Goal: Check status: Check status

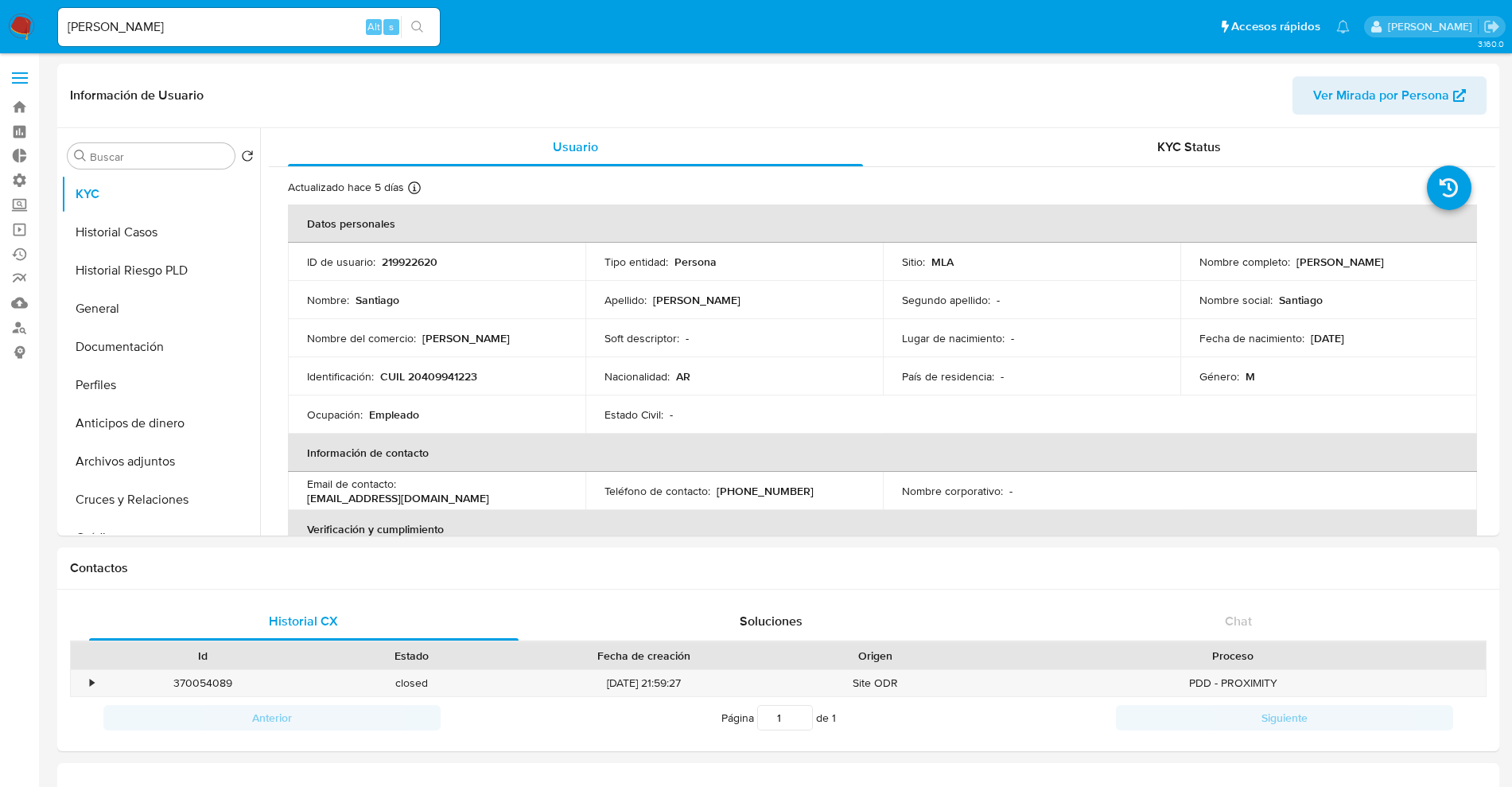
select select "10"
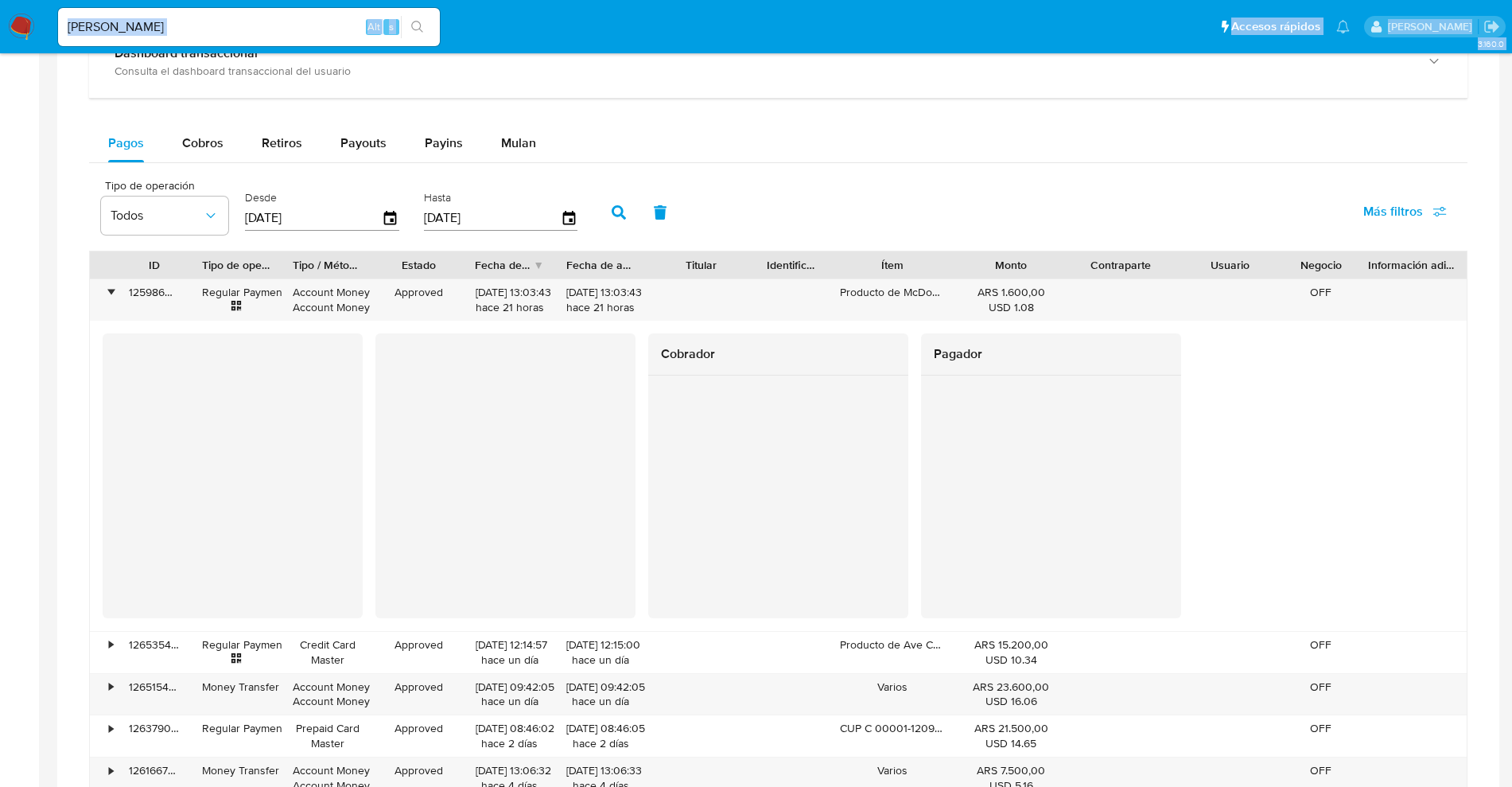
click at [0, 0] on html "Pausado Ver notificaciones [PERSON_NAME] Alt s Accesos rápidos Presiona las sig…" at bounding box center [756, 241] width 1512 height 2274
click at [204, 32] on input "[PERSON_NAME]" at bounding box center [249, 27] width 382 height 21
drag, startPoint x: 0, startPoint y: 32, endPoint x: 2, endPoint y: 1, distance: 31.1
click at [0, 4] on nav "Pausado Ver notificaciones [PERSON_NAME] Alt s Accesos rápidos Presiona las sig…" at bounding box center [756, 26] width 1512 height 53
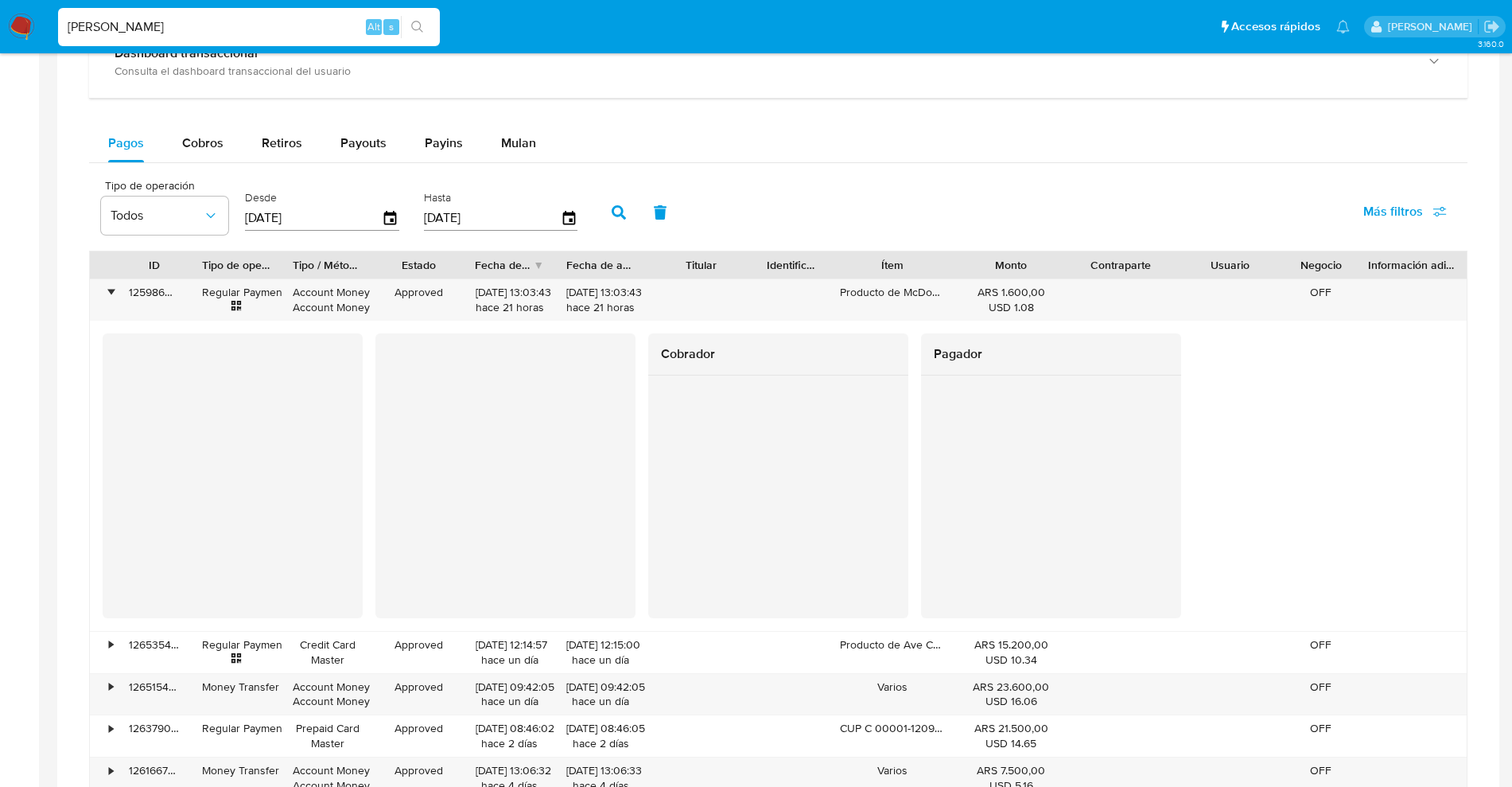
paste input "190920945"
type input "190920945"
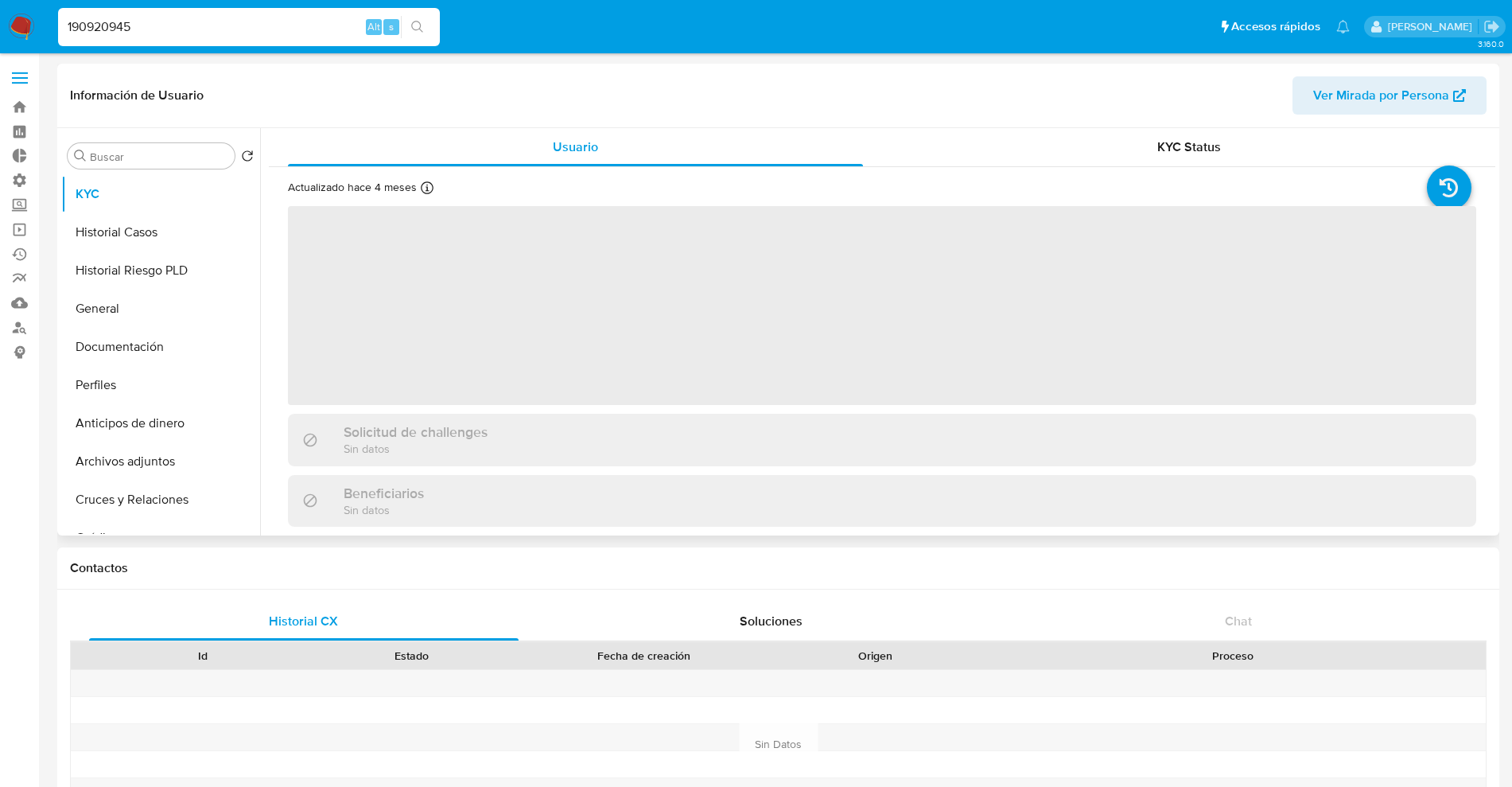
select select "10"
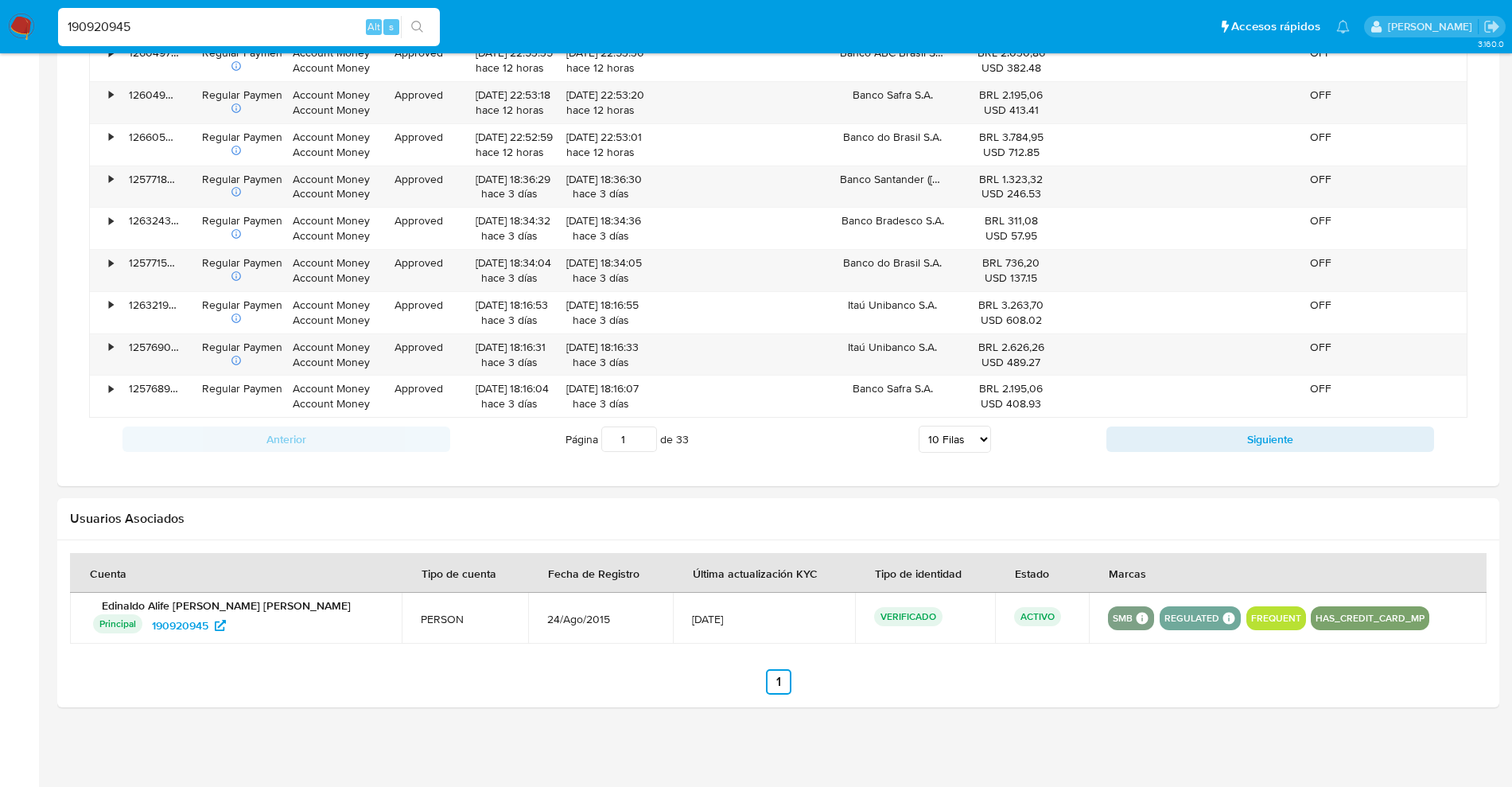
scroll to position [787, 0]
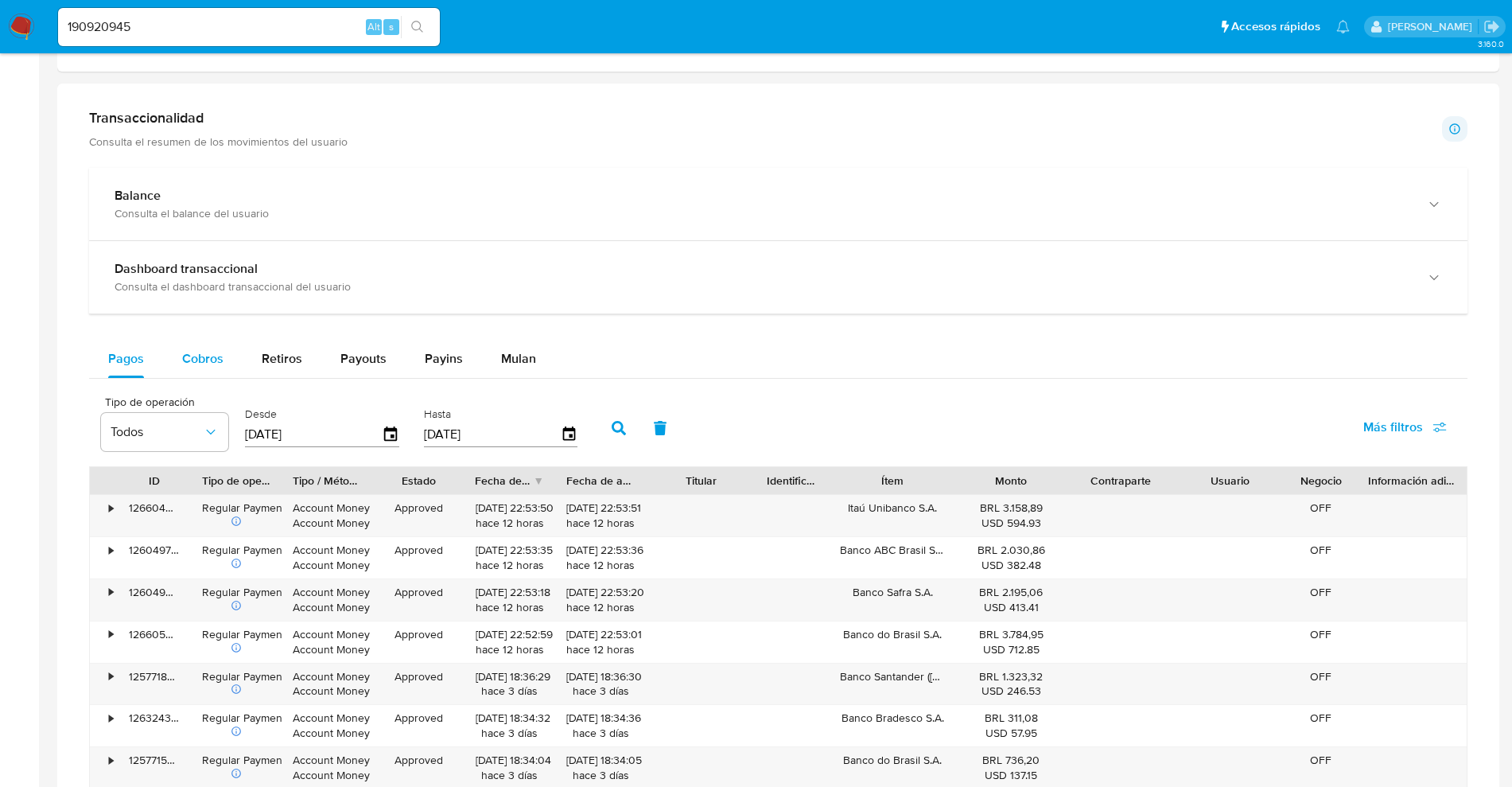
click at [195, 355] on span "Cobros" at bounding box center [203, 358] width 41 height 18
select select "10"
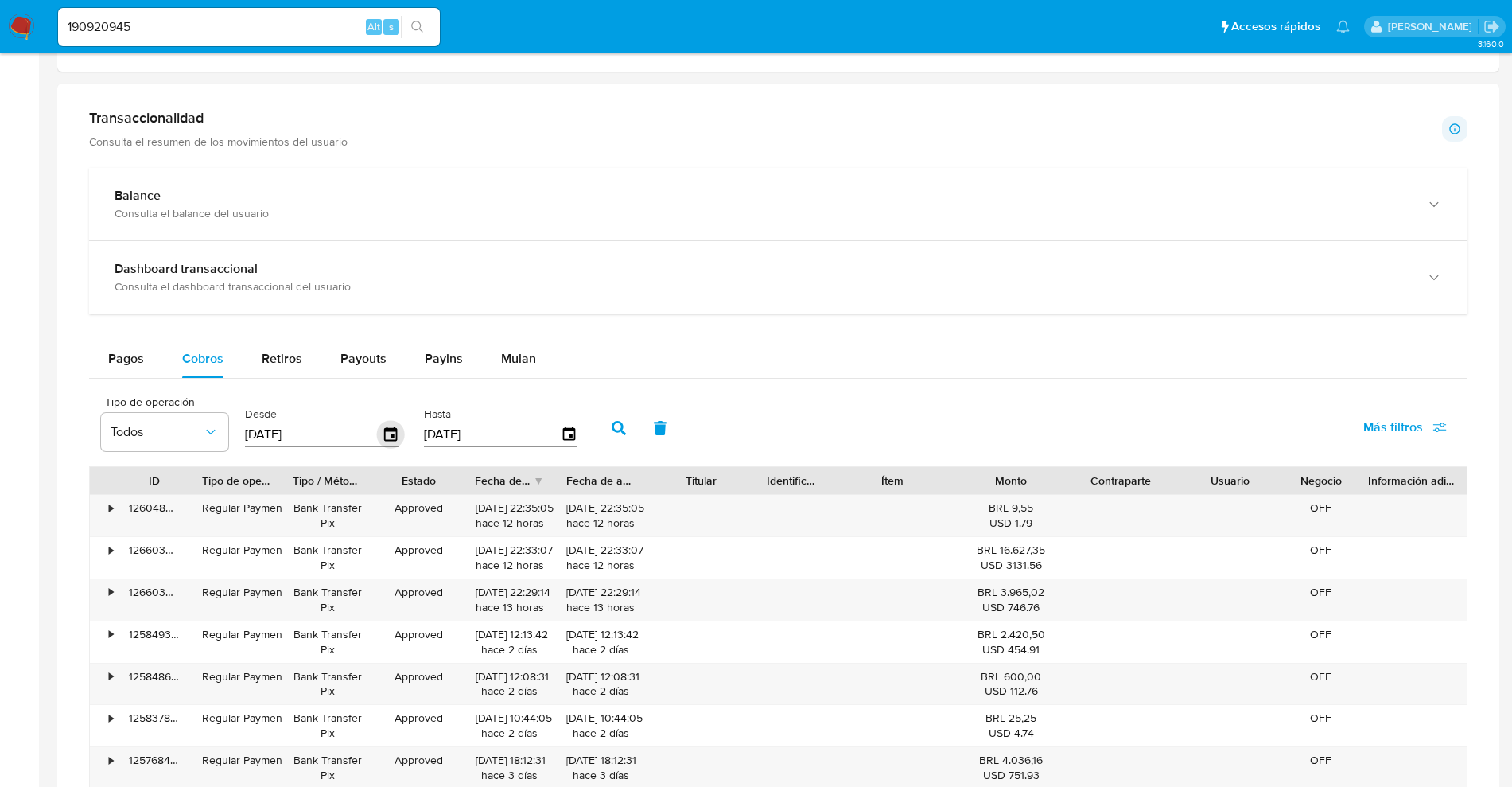
click at [392, 438] on icon "button" at bounding box center [391, 434] width 28 height 28
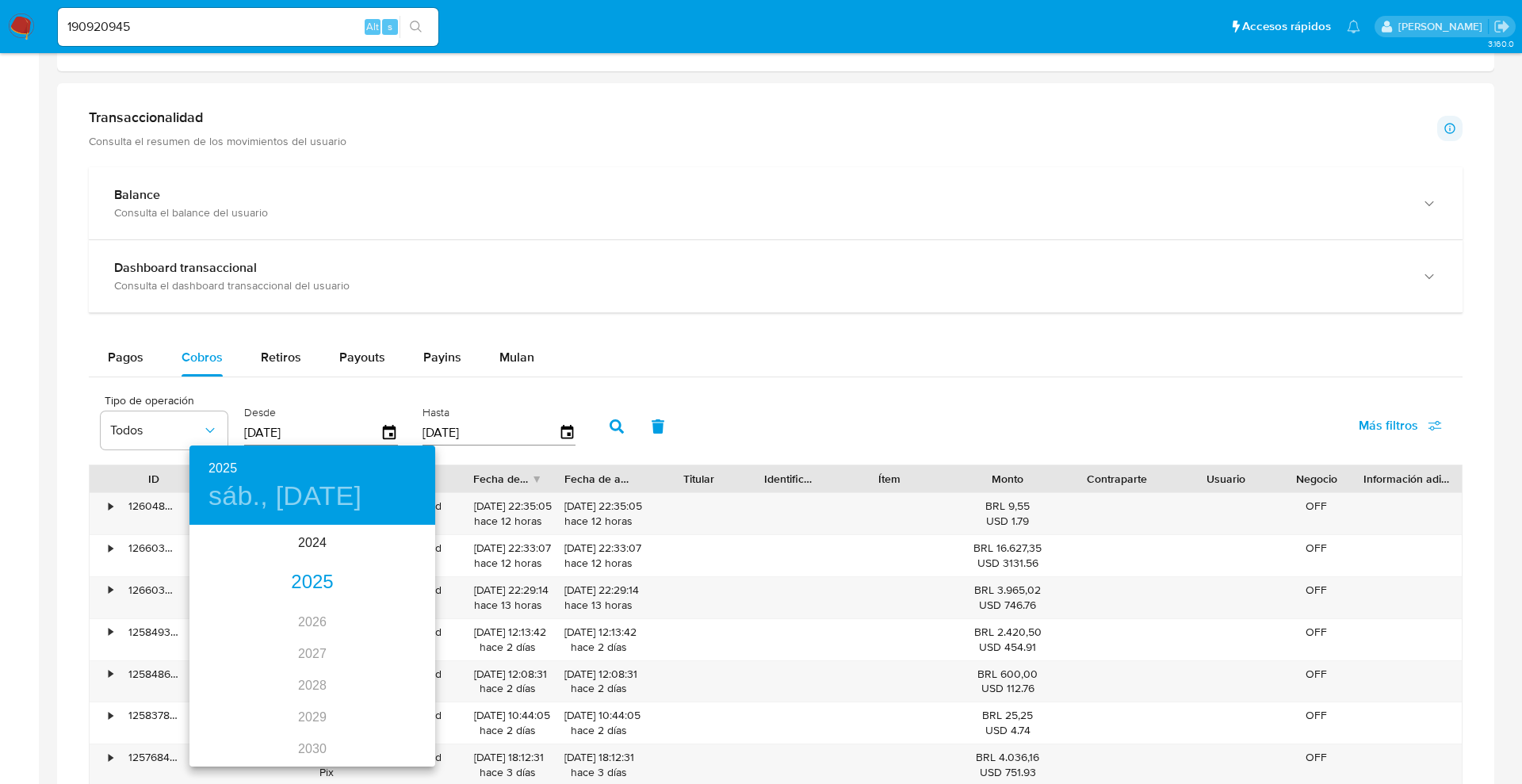
click at [311, 582] on div "2025" at bounding box center [312, 582] width 246 height 31
click at [318, 675] on div "ago." at bounding box center [311, 675] width 82 height 59
click at [346, 609] on p "1" at bounding box center [344, 609] width 6 height 16
type input "[DATE]"
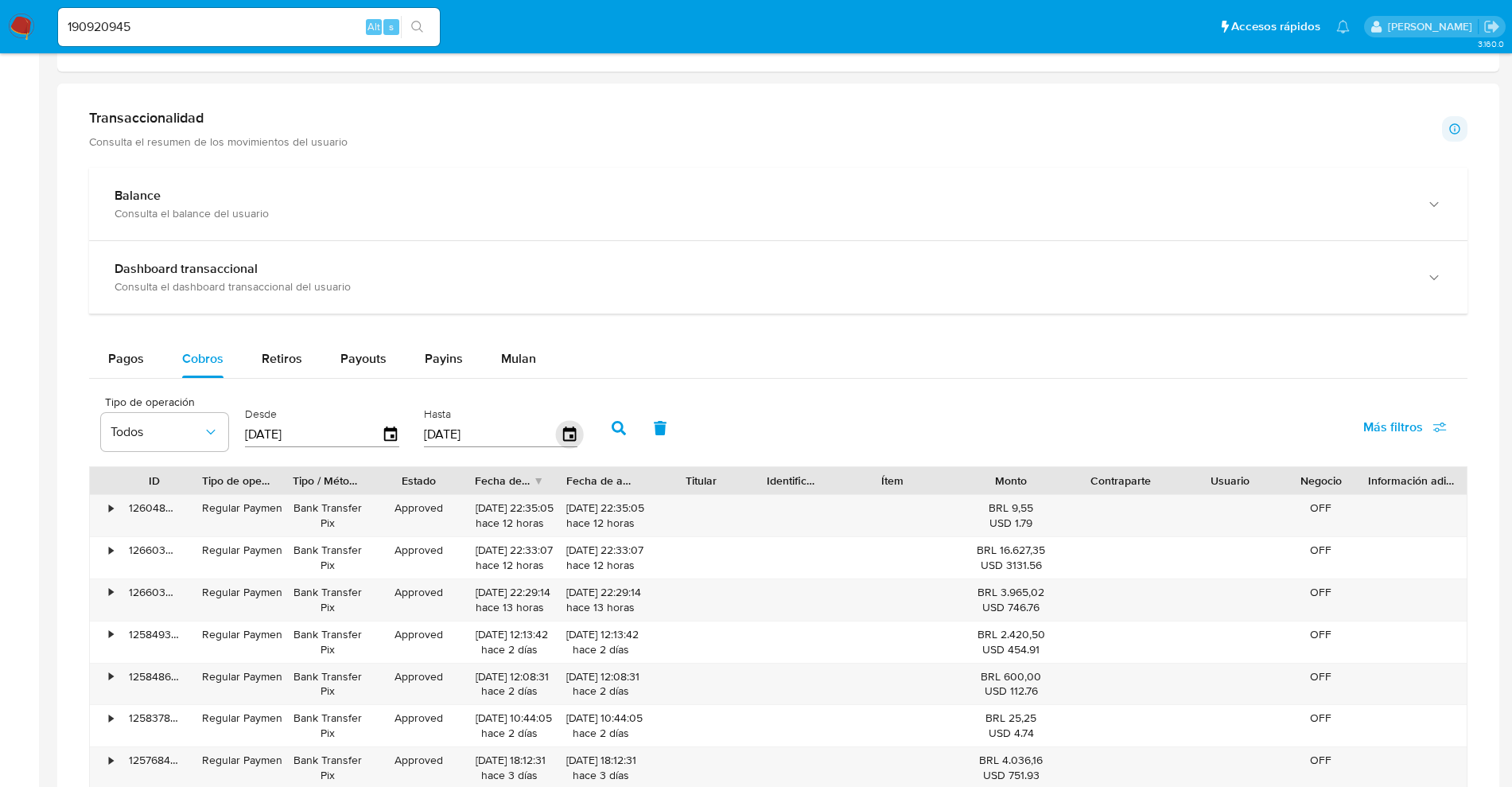
click at [575, 442] on div "[DATE]" at bounding box center [501, 434] width 154 height 25
click at [573, 437] on icon "button" at bounding box center [569, 434] width 13 height 14
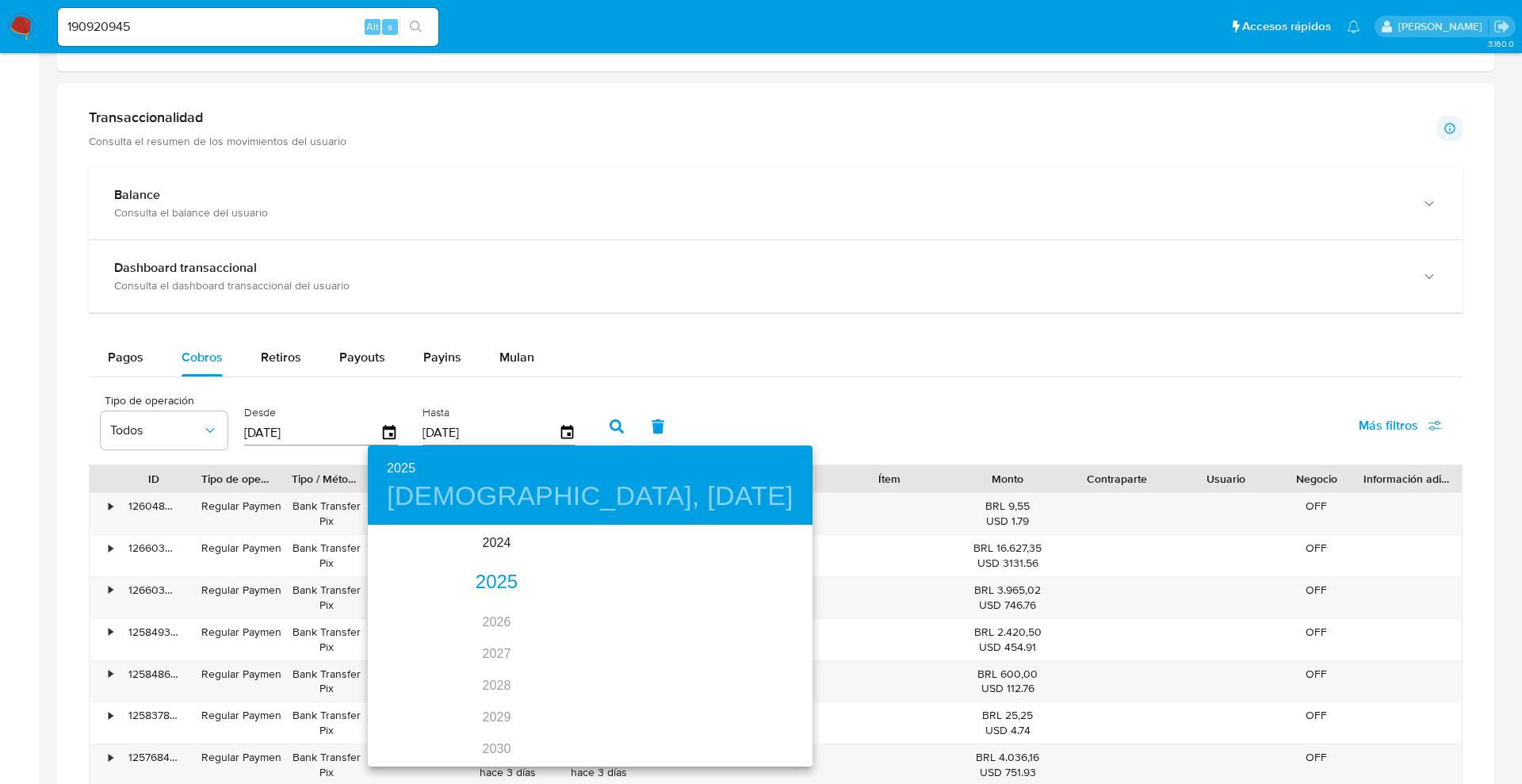
click at [489, 581] on div "2025" at bounding box center [496, 582] width 258 height 31
click at [497, 675] on div "ago." at bounding box center [490, 675] width 82 height 59
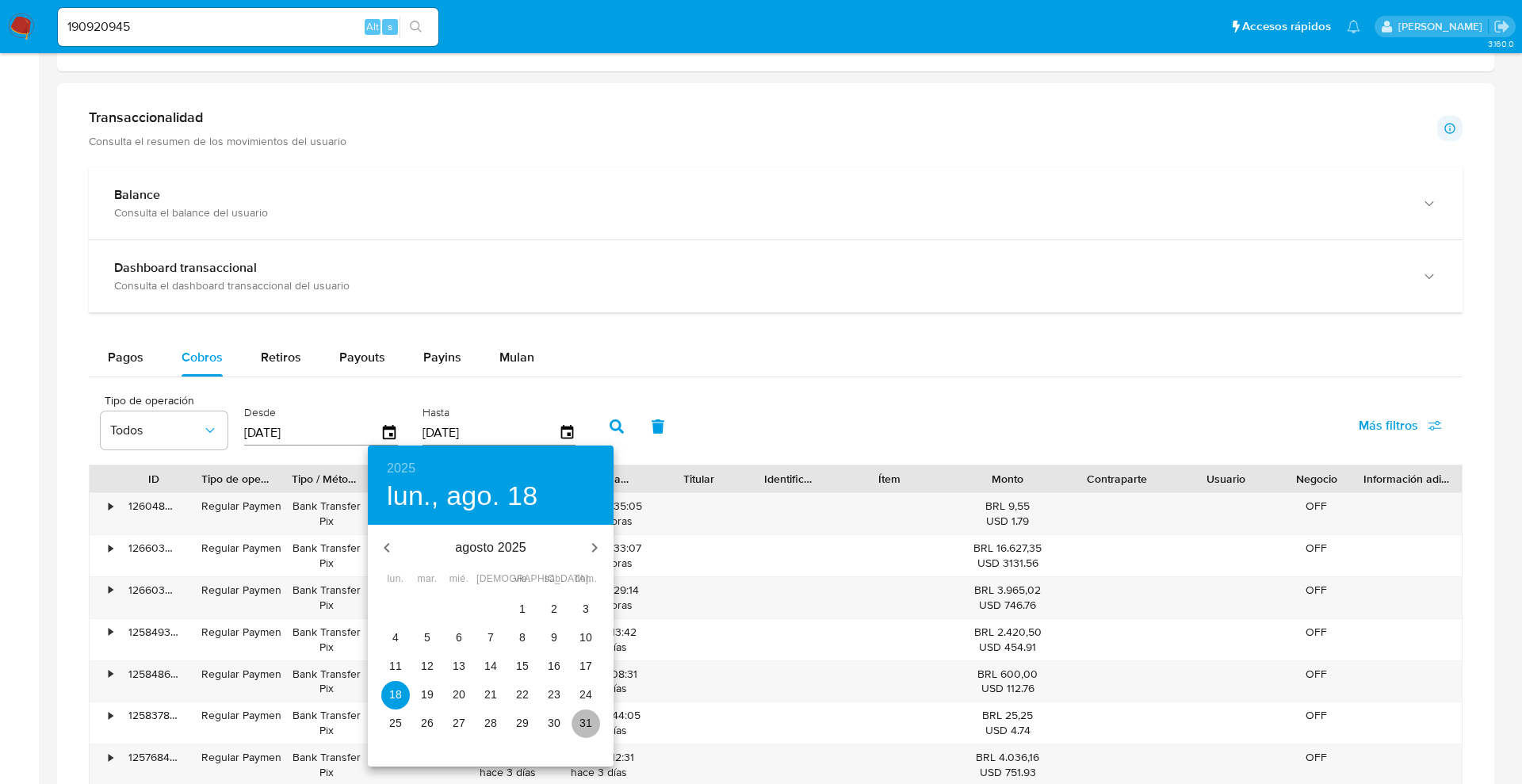
click at [579, 724] on span "31" at bounding box center [586, 723] width 29 height 16
type input "[DATE]"
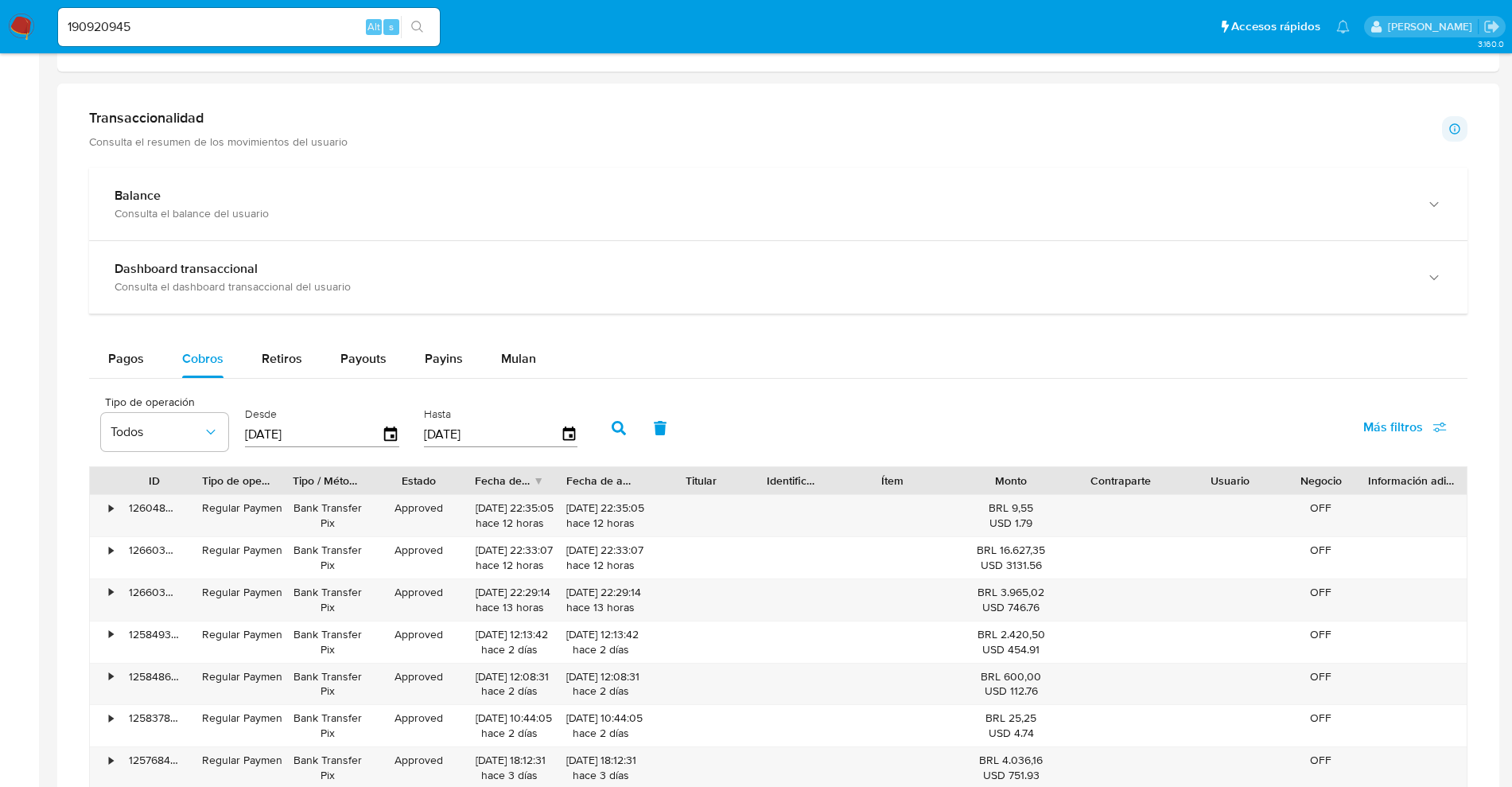
click at [618, 426] on icon "button" at bounding box center [619, 428] width 14 height 14
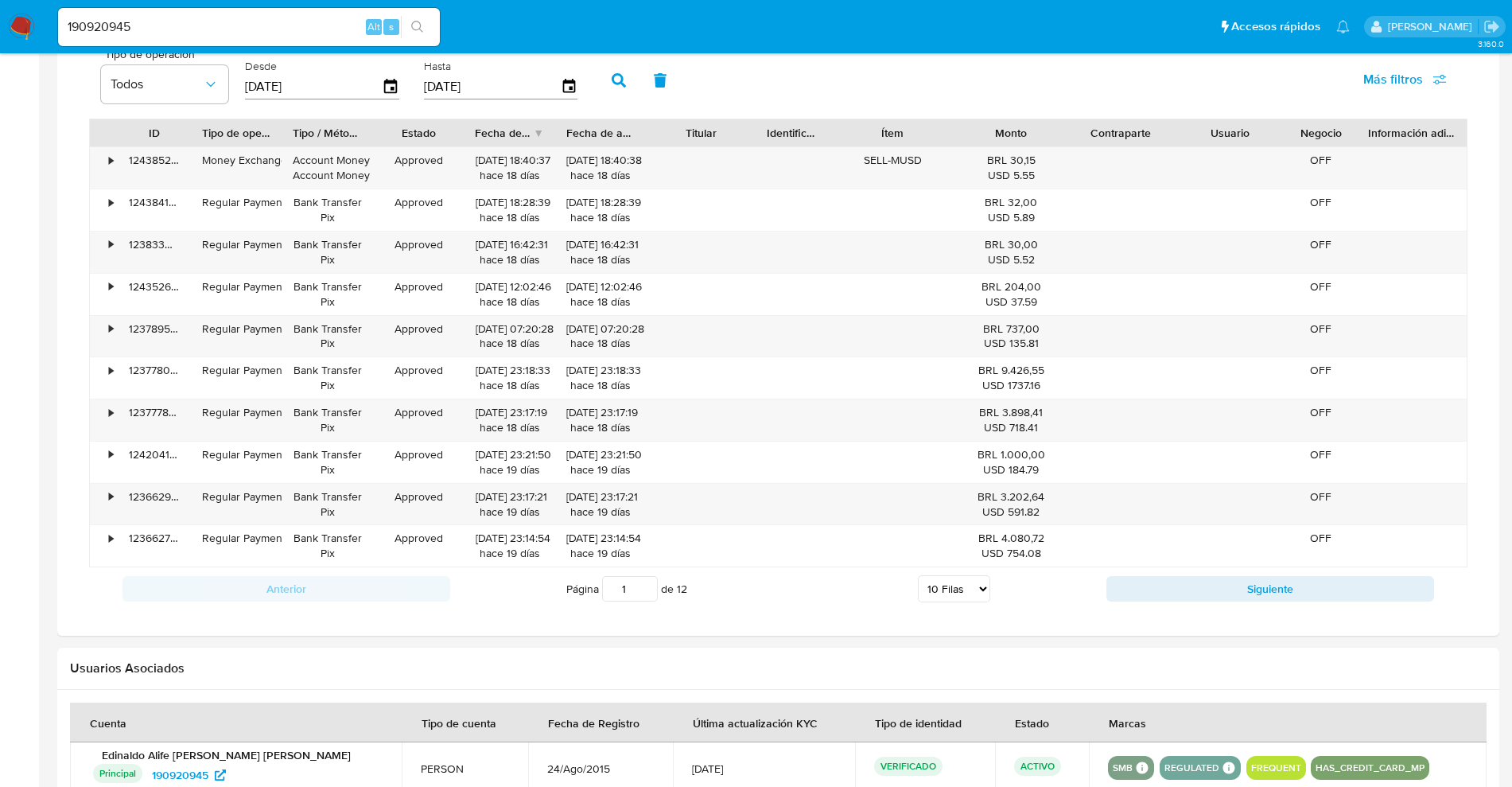
scroll to position [1184, 0]
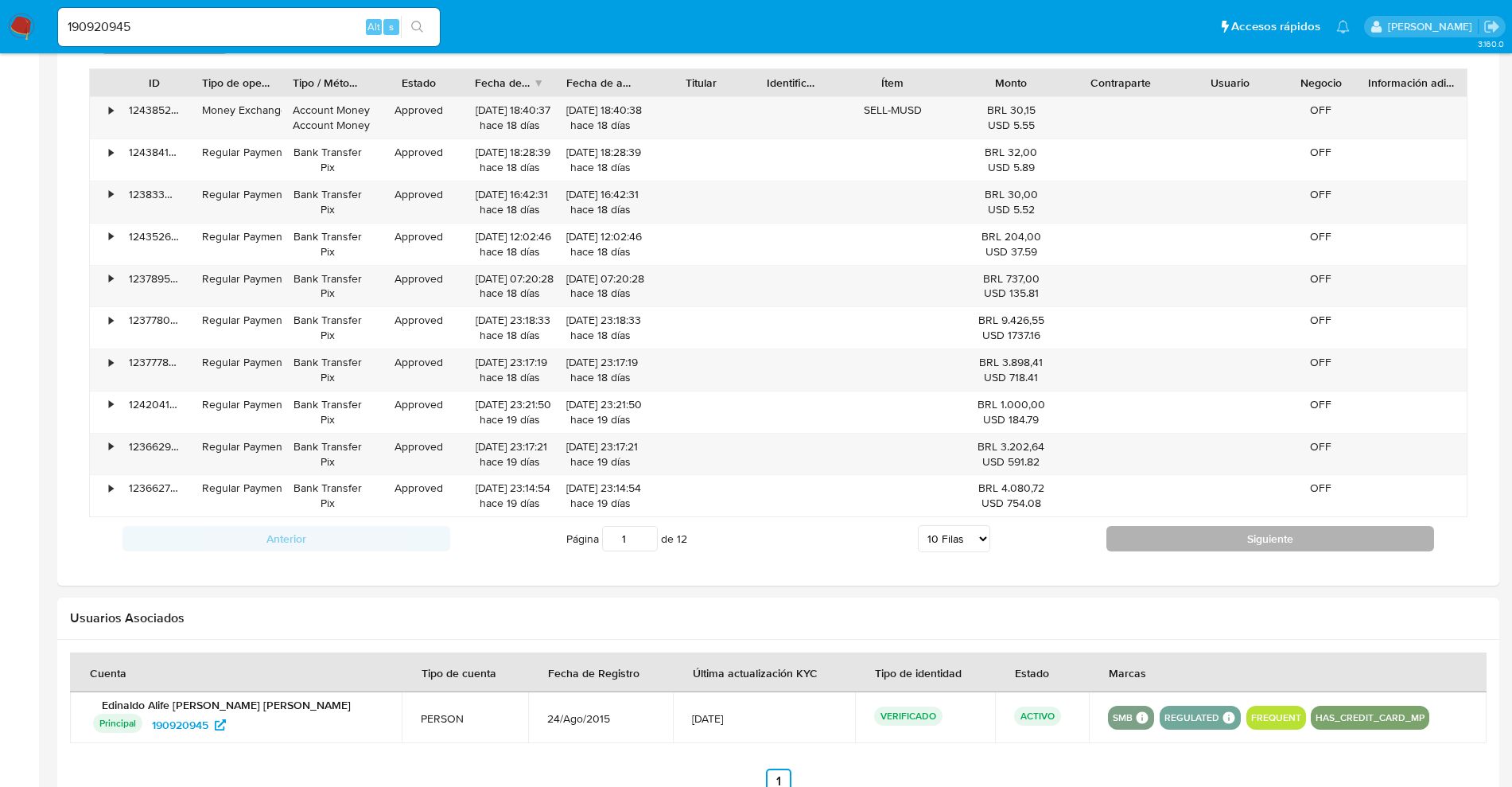
click at [1157, 534] on button "Siguiente" at bounding box center [1271, 538] width 328 height 25
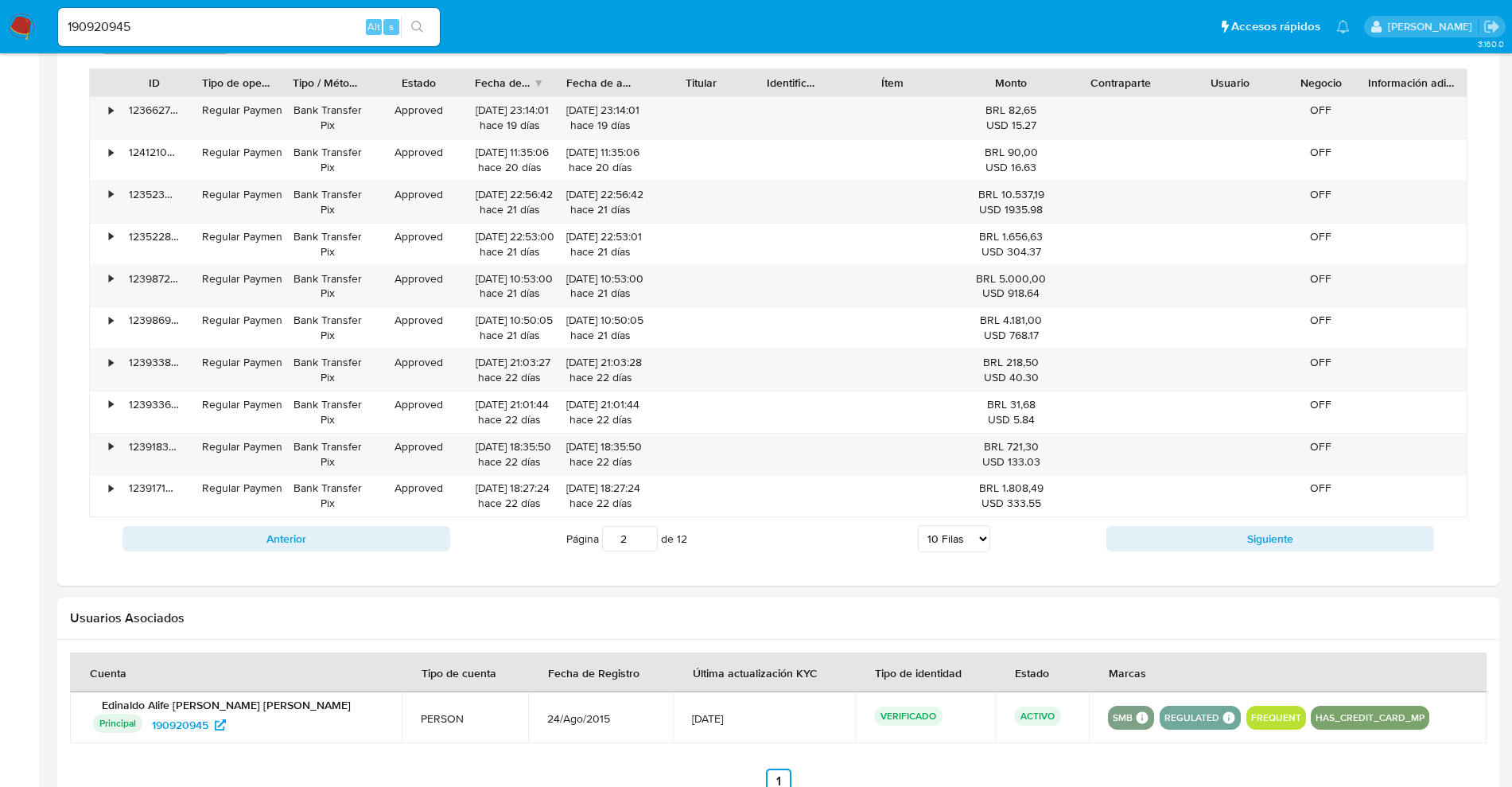
click at [1199, 555] on div "Anterior Página 2 de 12 5 Filas 10 Filas 20 Filas 25 Filas 50 Filas 100 Filas S…" at bounding box center [778, 538] width 1379 height 43
click at [1206, 545] on button "Siguiente" at bounding box center [1271, 538] width 328 height 25
click at [1211, 549] on button "Siguiente" at bounding box center [1271, 538] width 328 height 25
click at [1223, 552] on div "Anterior Página 4 de 12 5 Filas 10 Filas 20 Filas 25 Filas 50 Filas 100 Filas S…" at bounding box center [778, 538] width 1379 height 43
click at [1224, 546] on button "Siguiente" at bounding box center [1271, 538] width 328 height 25
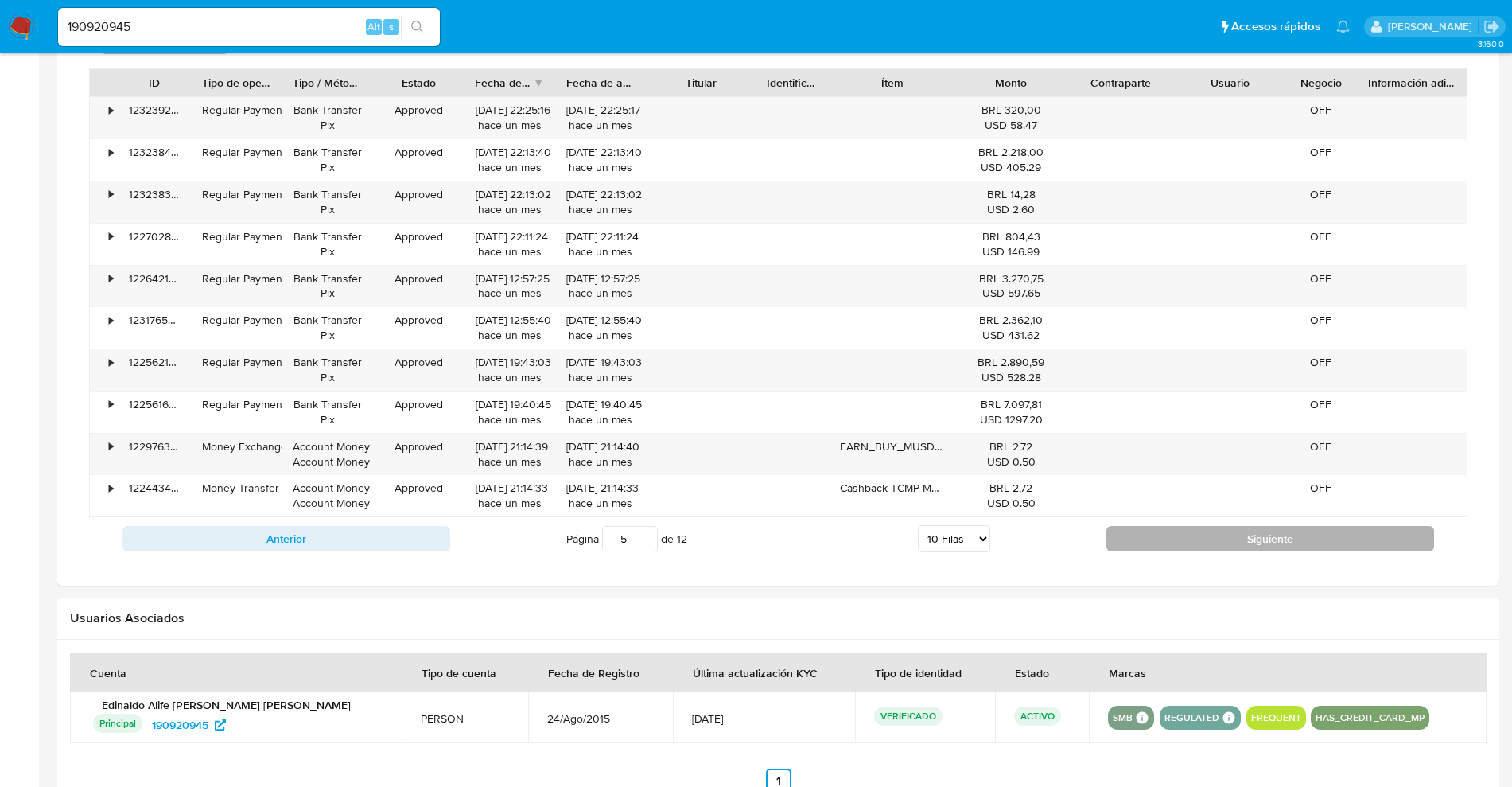
click at [1224, 546] on button "Siguiente" at bounding box center [1271, 538] width 328 height 25
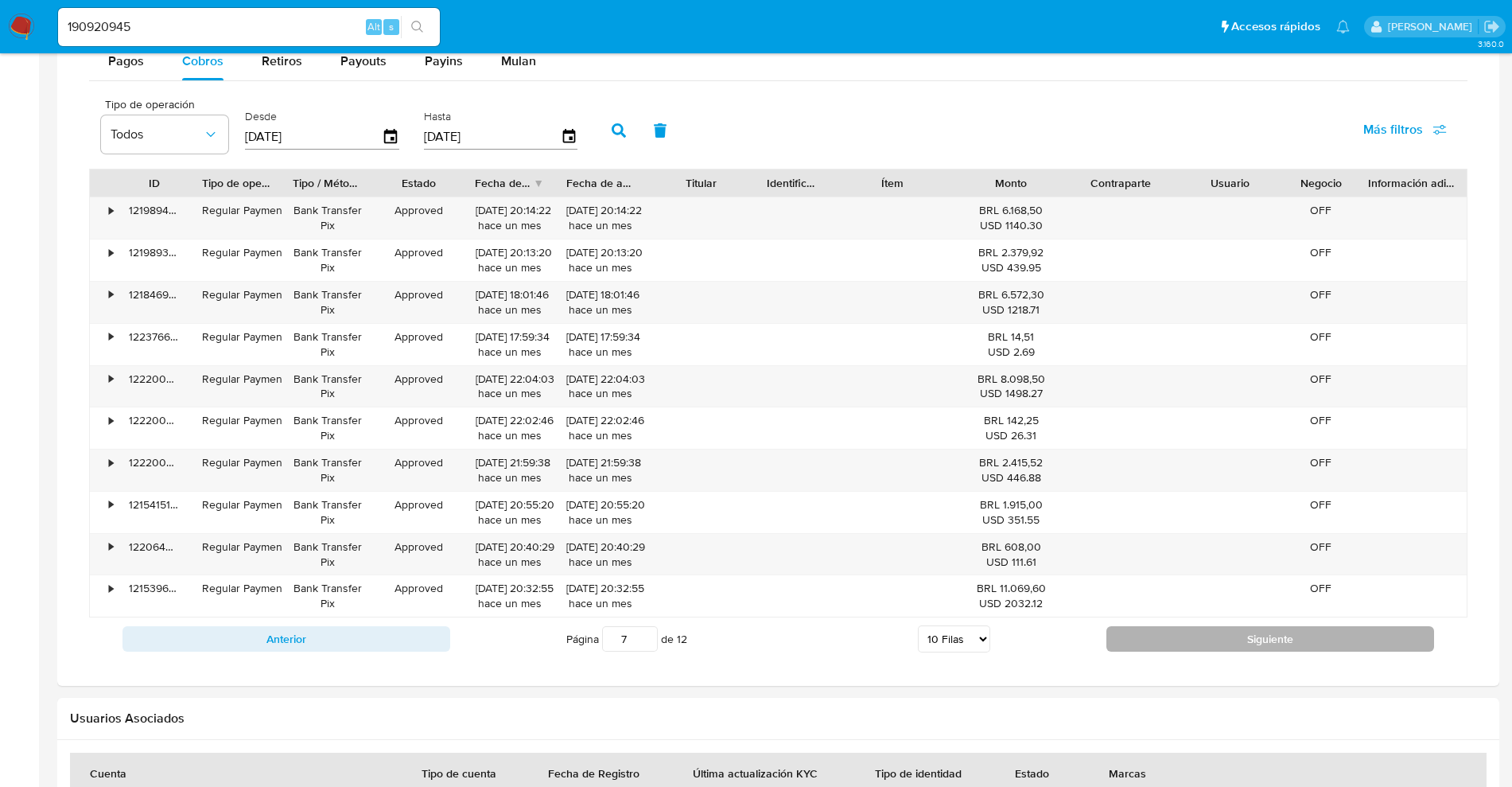
scroll to position [1085, 0]
click at [1272, 631] on button "Siguiente" at bounding box center [1271, 638] width 328 height 25
click at [1257, 646] on button "Siguiente" at bounding box center [1271, 638] width 328 height 25
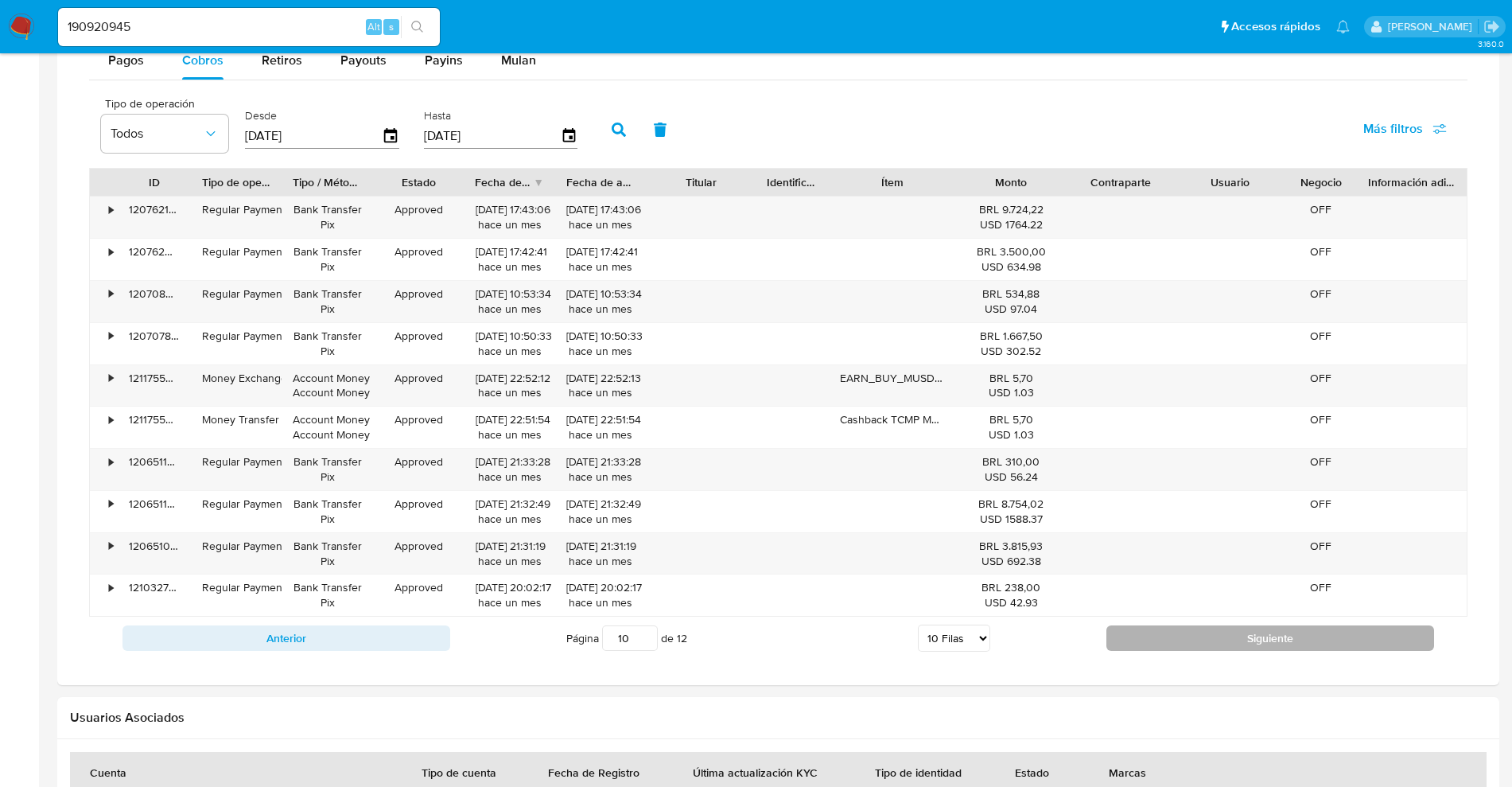
type input "11"
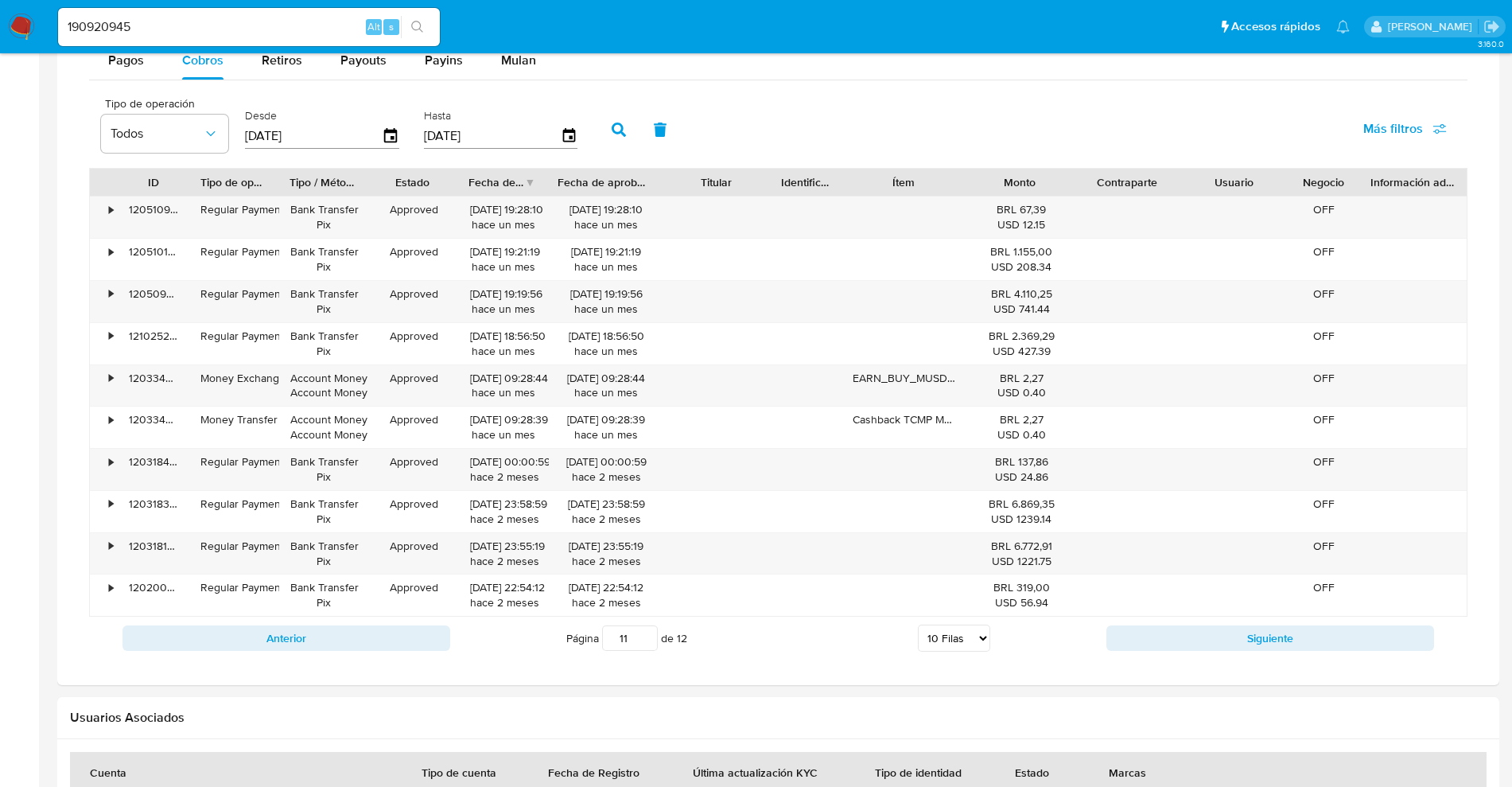
drag, startPoint x: 652, startPoint y: 178, endPoint x: 659, endPoint y: 194, distance: 17.5
click at [659, 194] on div at bounding box center [663, 182] width 29 height 27
click at [111, 466] on div "•" at bounding box center [111, 461] width 4 height 15
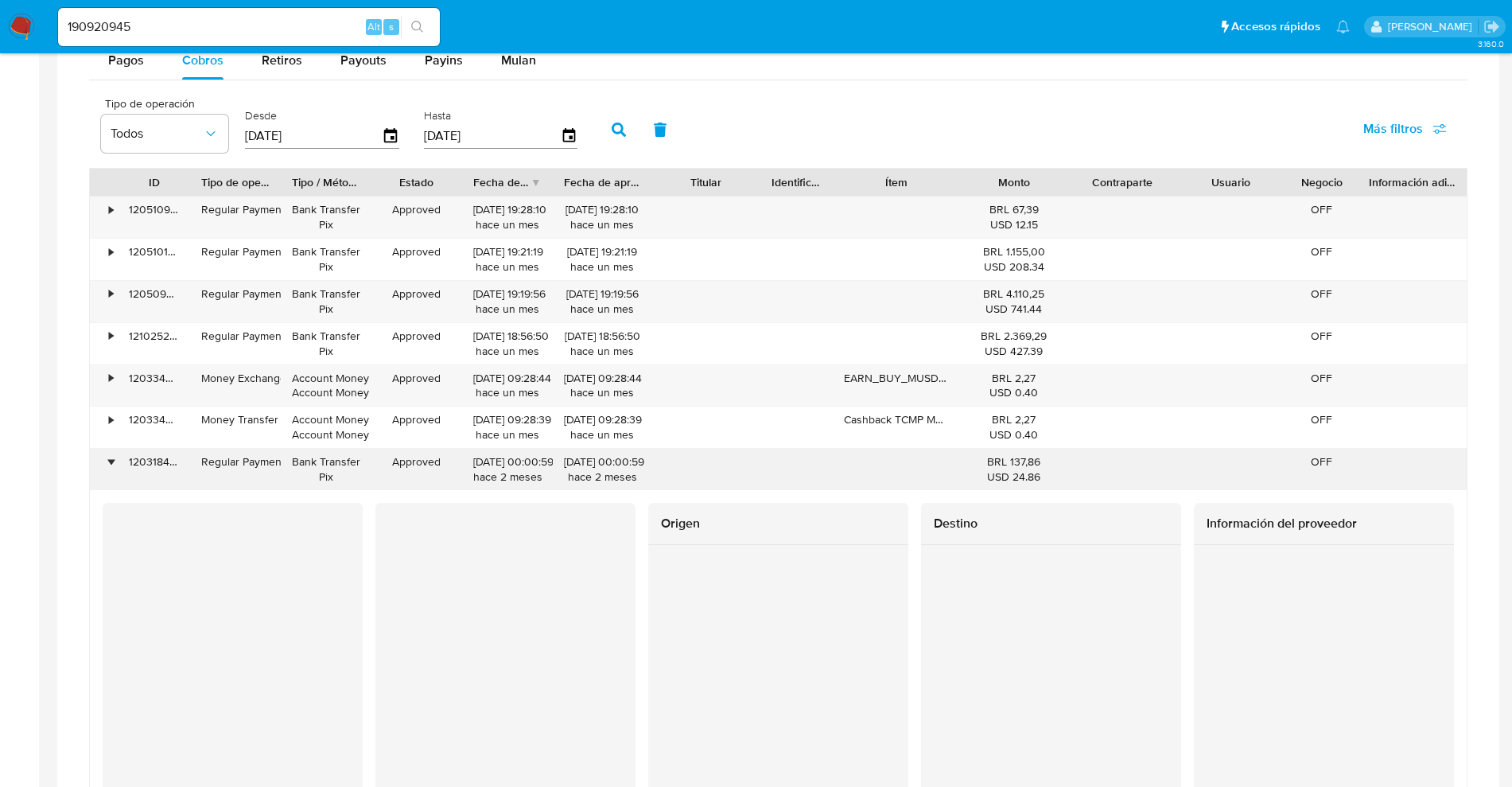
click at [122, 468] on div "120318442209" at bounding box center [154, 469] width 72 height 41
click at [113, 461] on div "•" at bounding box center [111, 461] width 4 height 15
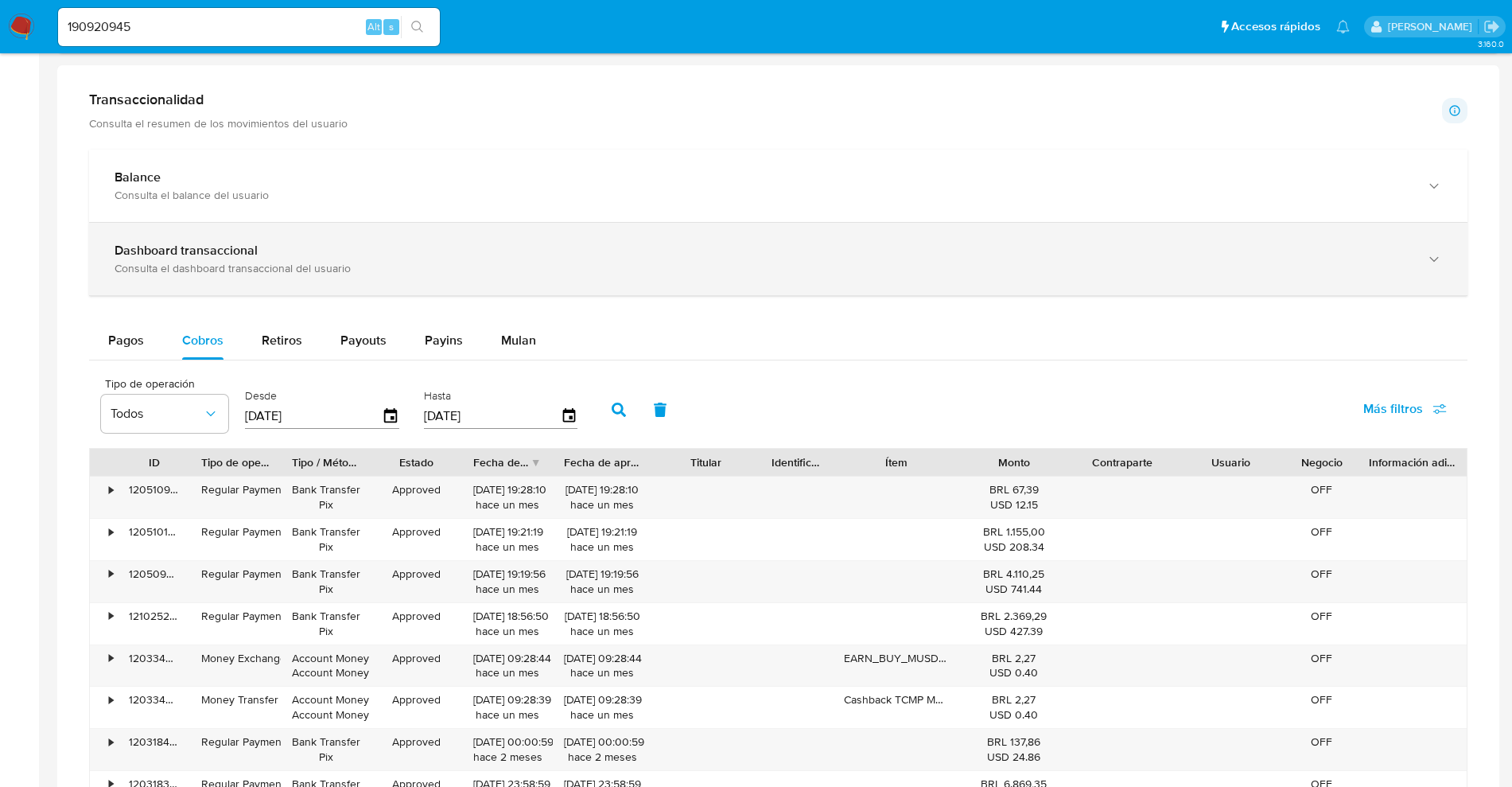
scroll to position [588, 0]
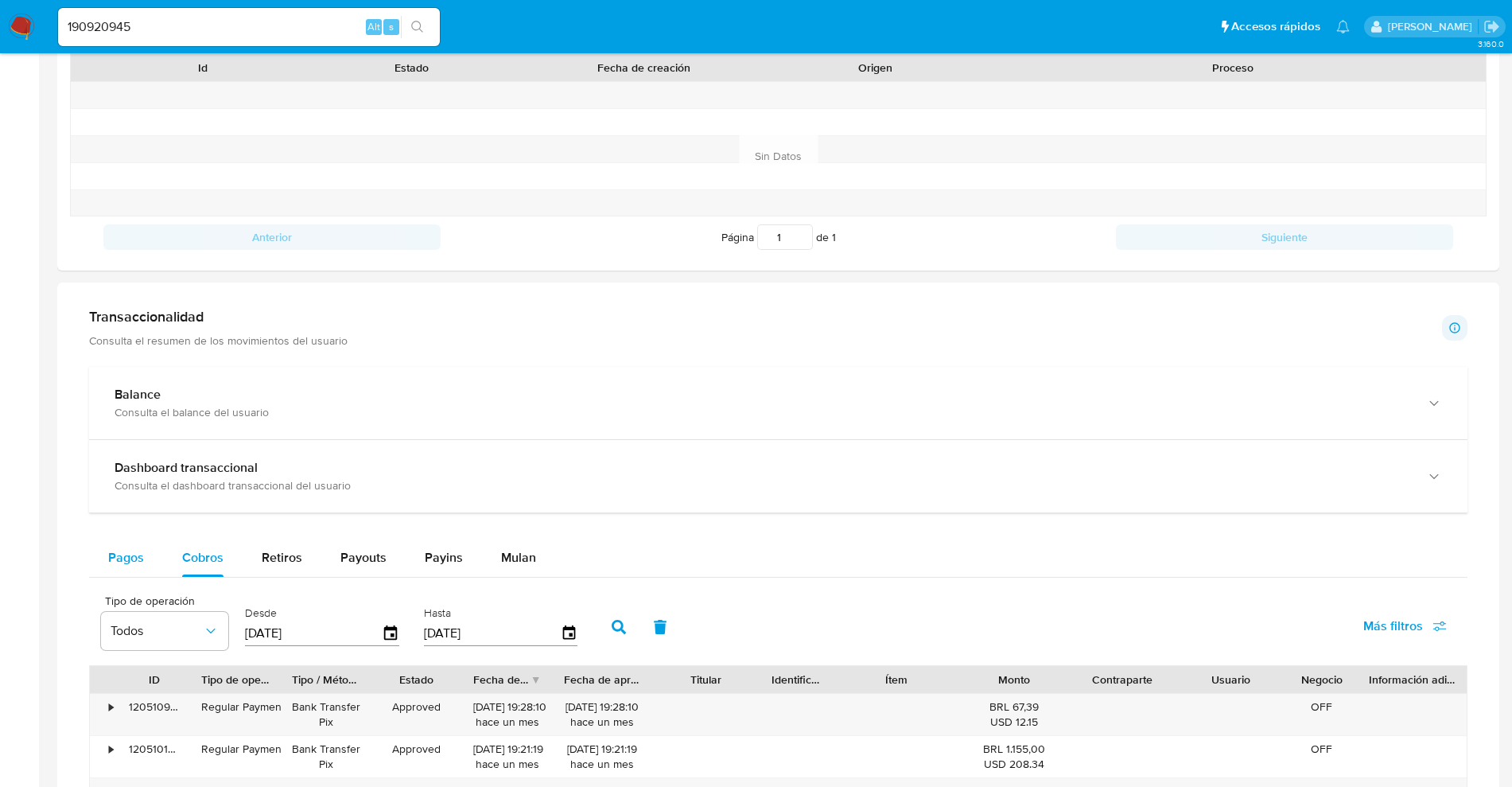
click at [114, 549] on span "Pagos" at bounding box center [126, 557] width 36 height 18
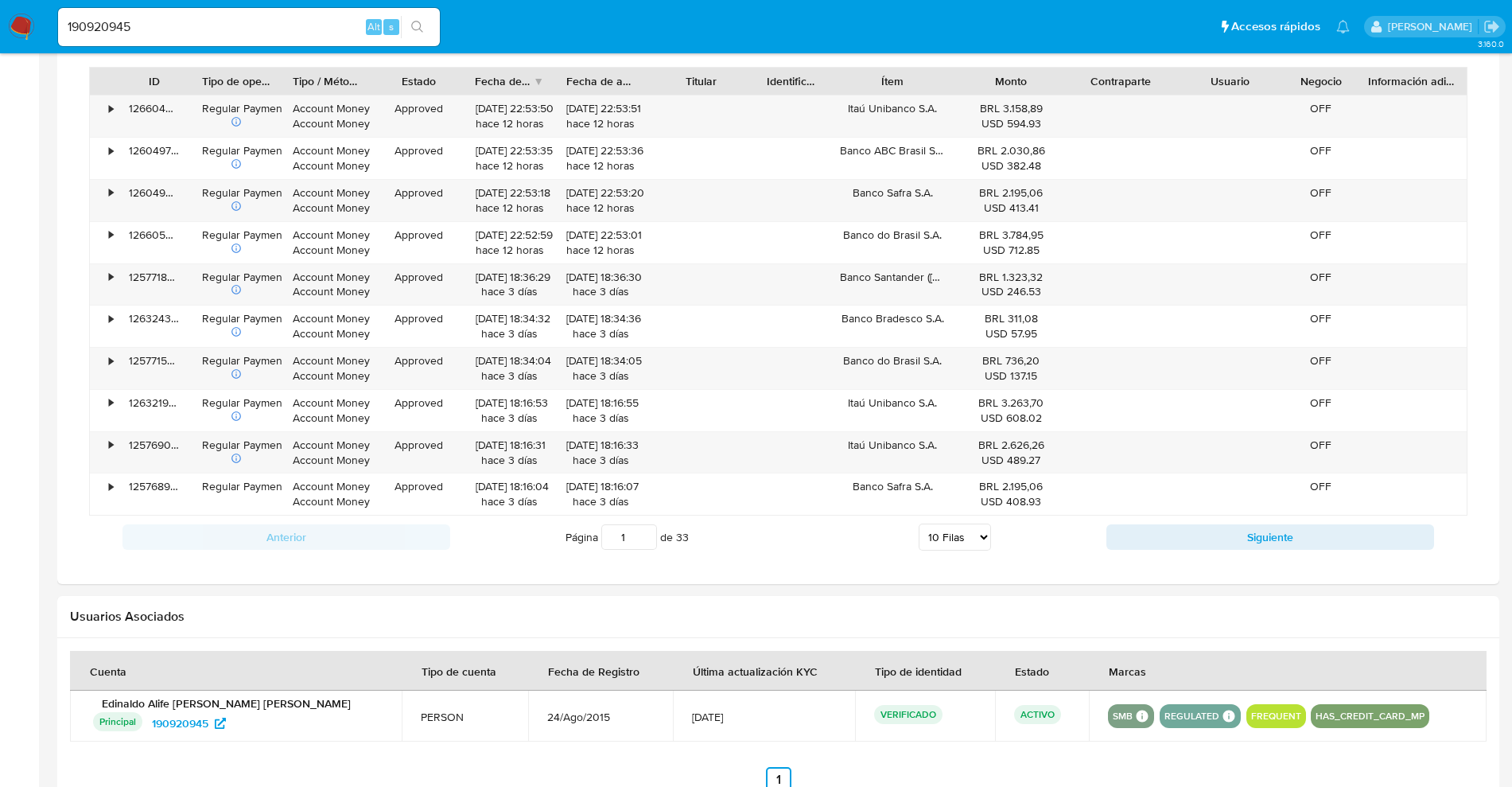
scroll to position [1085, 0]
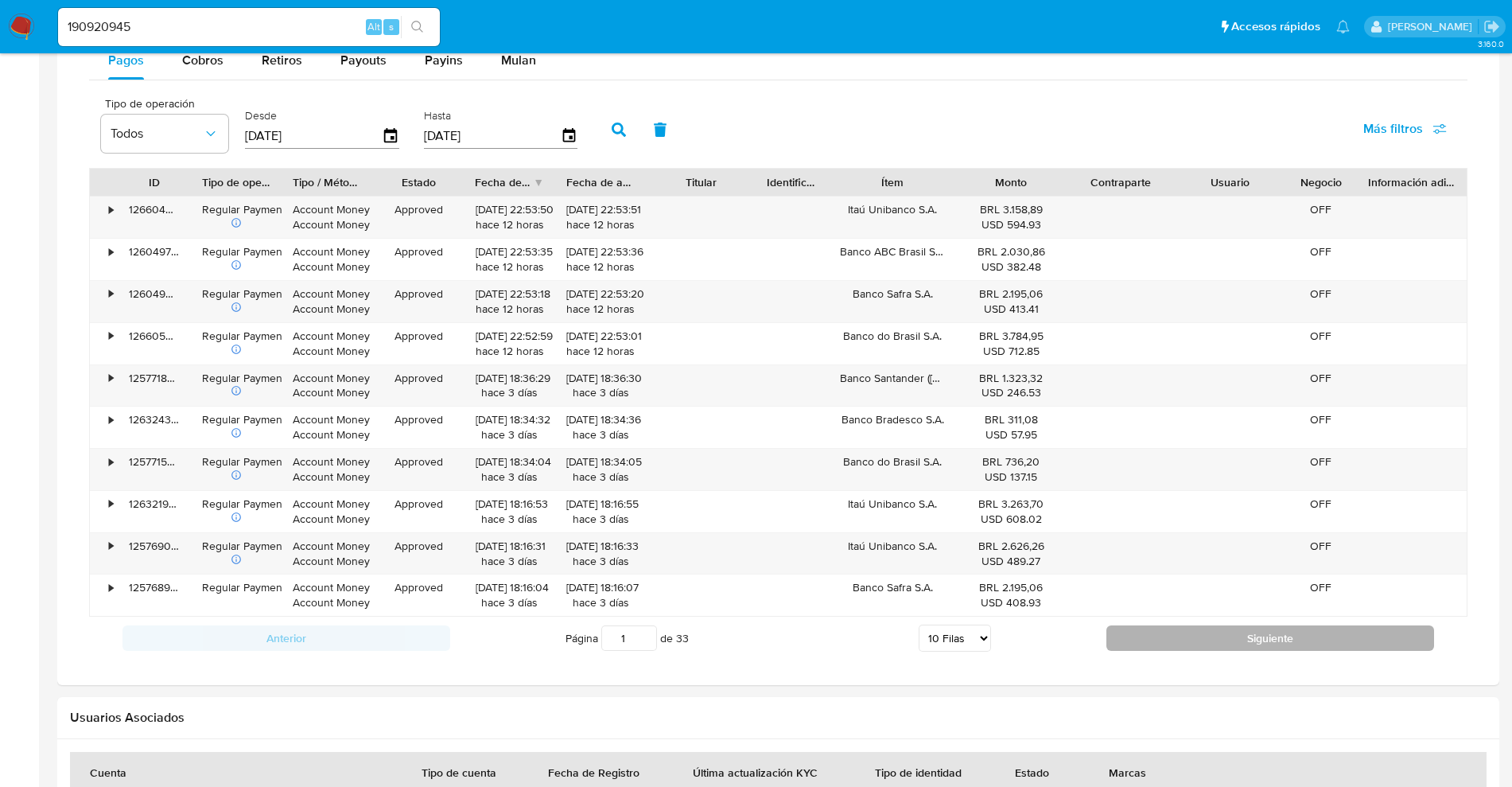
click at [1314, 638] on button "Siguiente" at bounding box center [1271, 638] width 328 height 25
click at [1303, 640] on button "Siguiente" at bounding box center [1271, 638] width 328 height 25
type input "3"
